Goal: Information Seeking & Learning: Learn about a topic

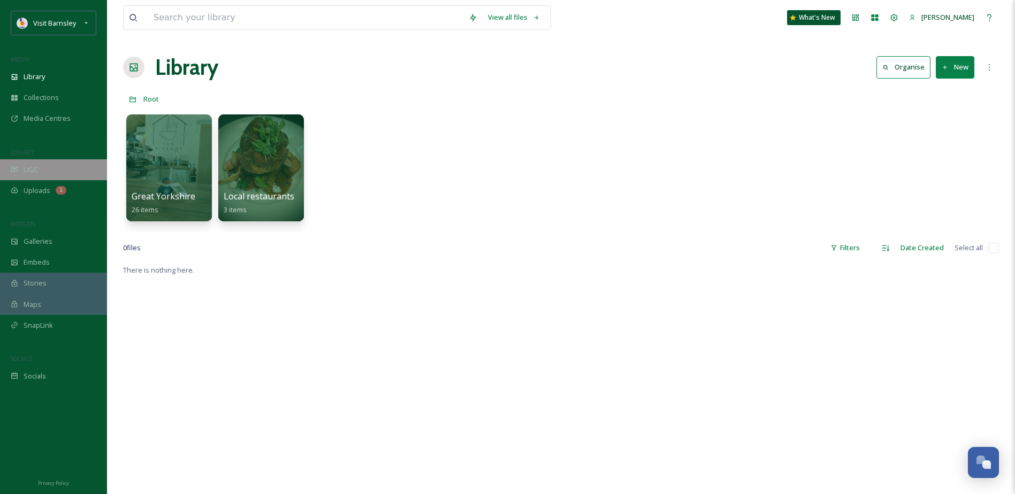
click at [39, 168] on div "UGC" at bounding box center [53, 169] width 107 height 21
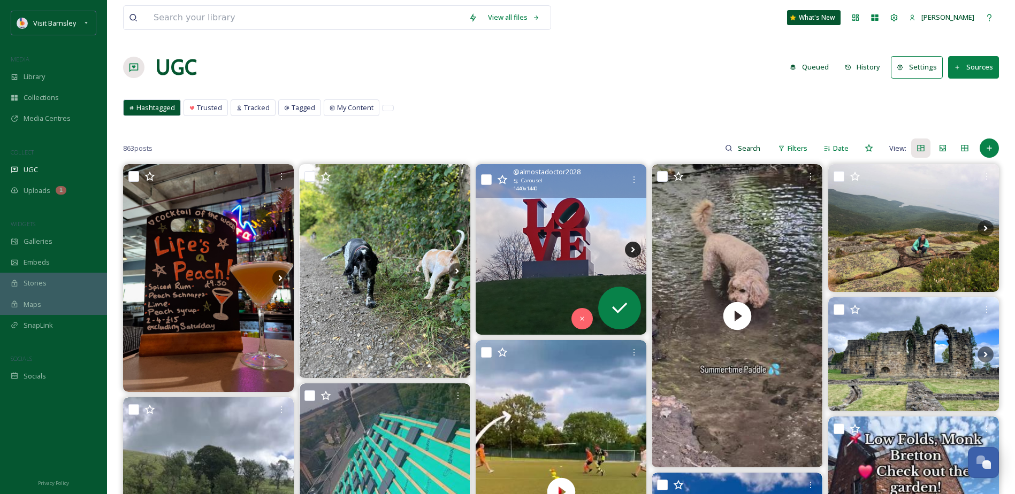
click at [634, 249] on icon at bounding box center [633, 250] width 16 height 16
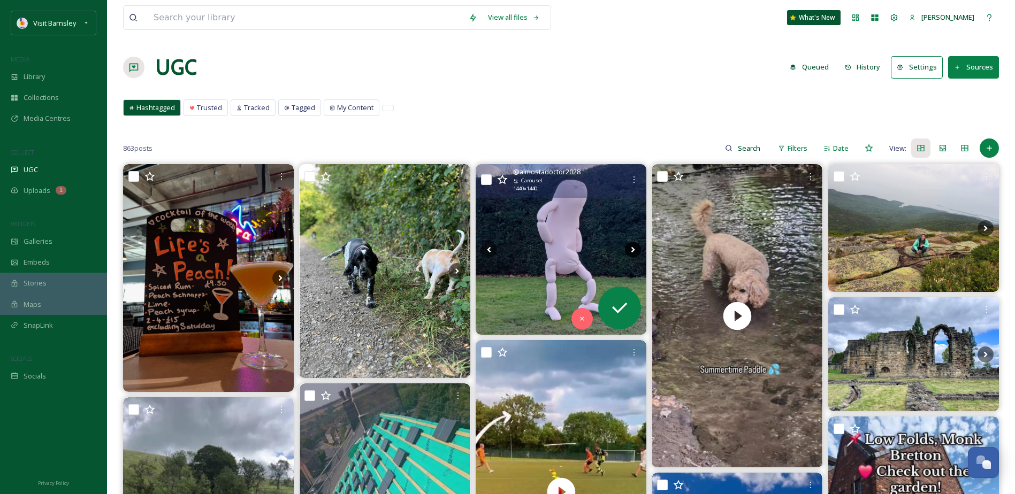
click at [634, 249] on icon at bounding box center [633, 250] width 4 height 6
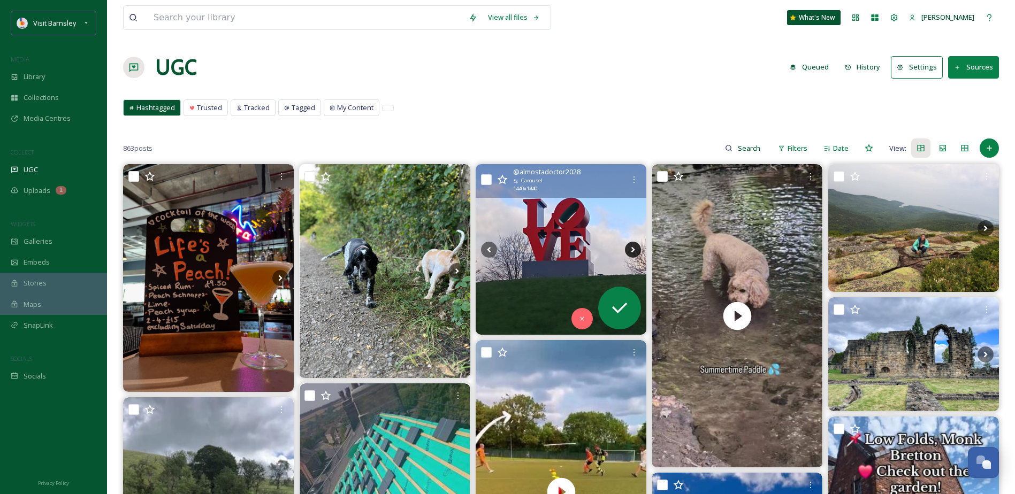
click at [634, 249] on icon at bounding box center [633, 250] width 4 height 6
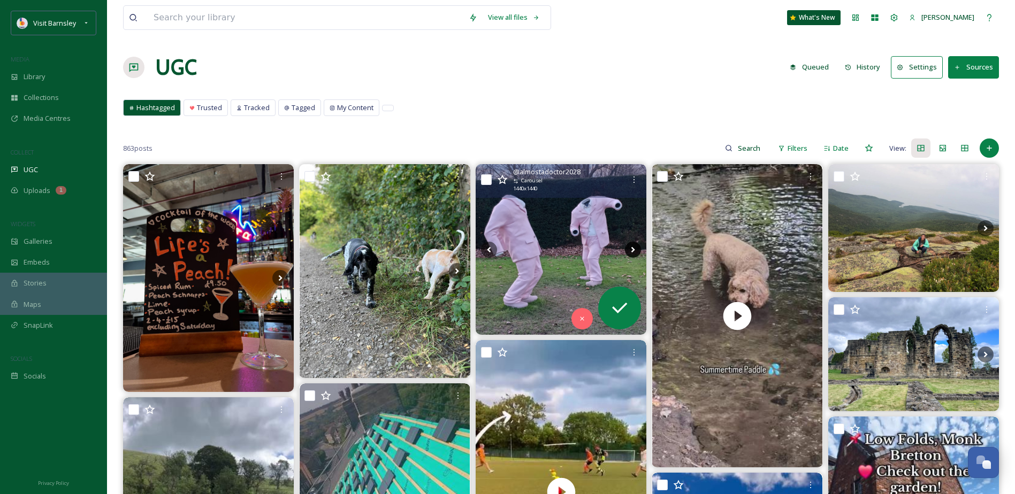
click at [634, 249] on icon at bounding box center [633, 250] width 4 height 6
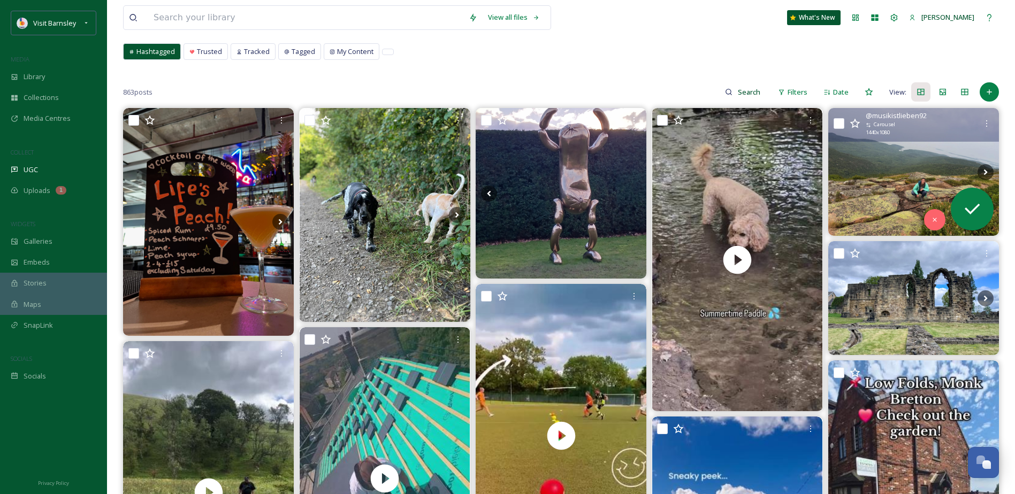
scroll to position [107, 0]
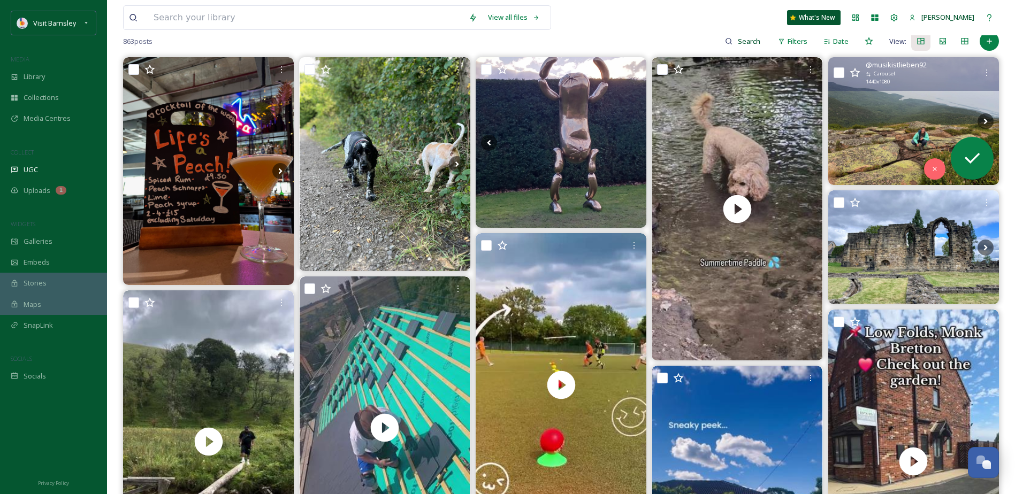
click at [878, 128] on img at bounding box center [913, 121] width 171 height 128
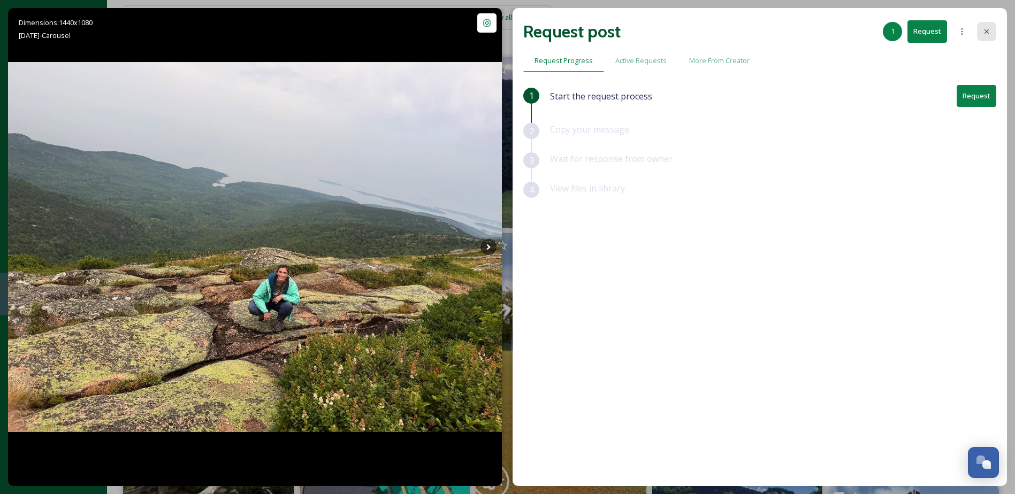
click at [983, 28] on icon at bounding box center [986, 31] width 9 height 9
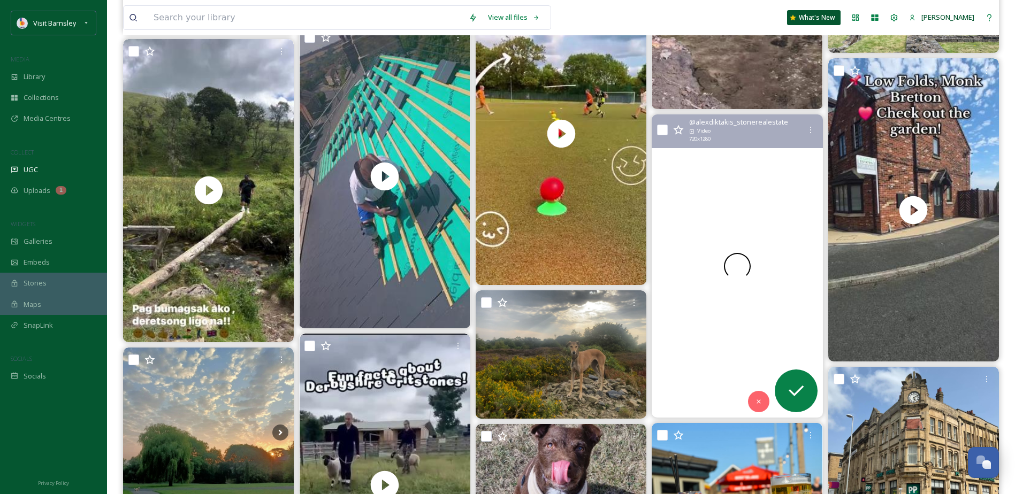
scroll to position [428, 0]
